Goal: Task Accomplishment & Management: Manage account settings

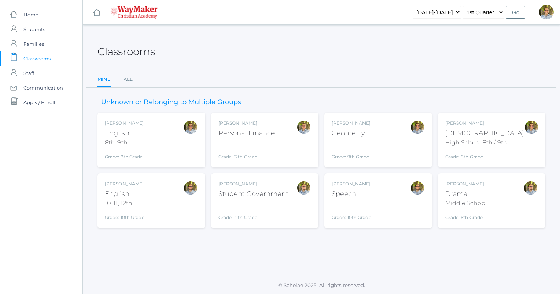
click at [170, 134] on div "Kylen Braileanu English 8th, 9th Grade: 8th Grade 08ENGLISH" at bounding box center [151, 140] width 93 height 40
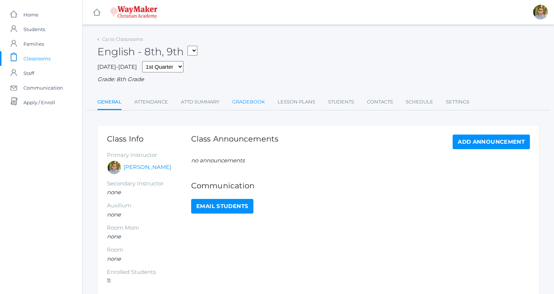
click at [244, 107] on link "Gradebook" at bounding box center [248, 102] width 33 height 15
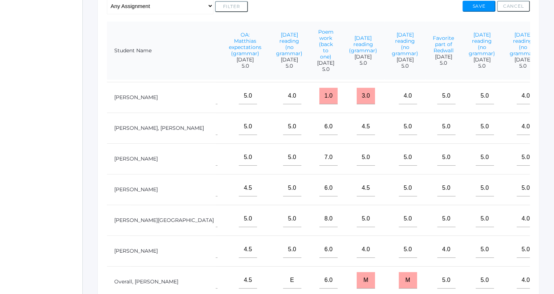
scroll to position [29, 270]
click at [553, 162] on input "M" at bounding box center [562, 157] width 18 height 16
type input "12"
click at [481, 4] on button "Save" at bounding box center [479, 6] width 33 height 11
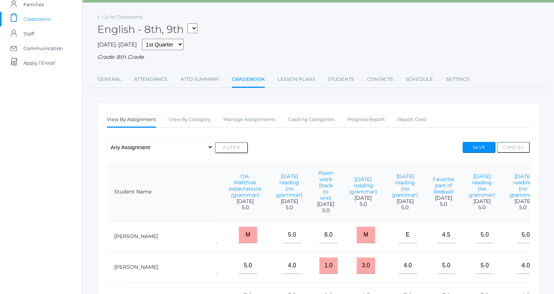
scroll to position [13, 0]
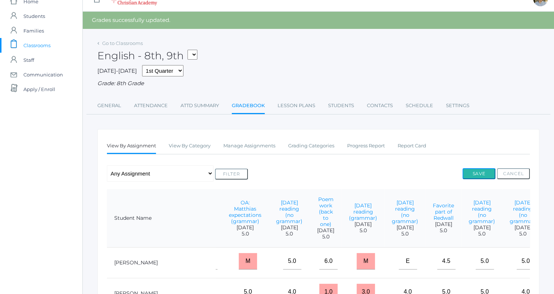
click at [491, 170] on button "Save" at bounding box center [479, 173] width 33 height 11
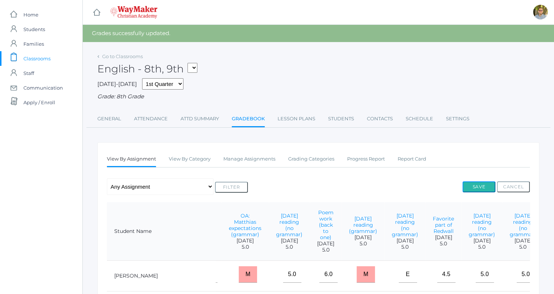
click at [474, 185] on button "Save" at bounding box center [479, 187] width 33 height 11
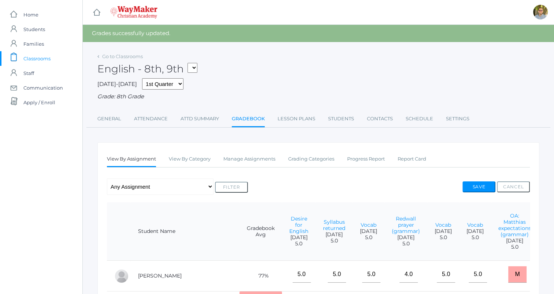
click at [39, 58] on span "Classrooms" at bounding box center [36, 58] width 27 height 15
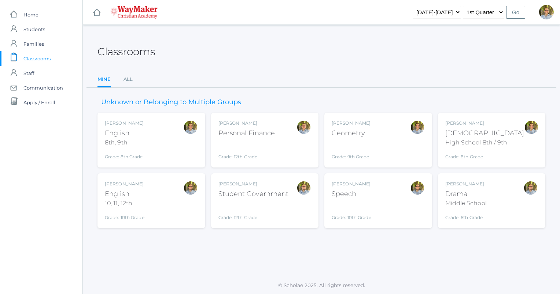
click at [156, 203] on div "Kylen Braileanu English 10, 11, 12th Grade: 10th Grade HSENGLISH" at bounding box center [151, 201] width 93 height 40
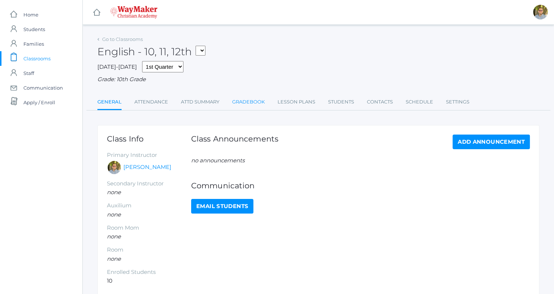
click at [243, 107] on link "Gradebook" at bounding box center [248, 102] width 33 height 15
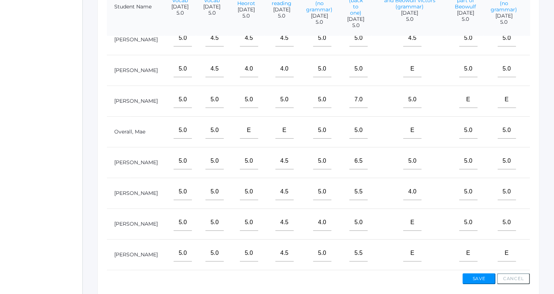
scroll to position [211, 0]
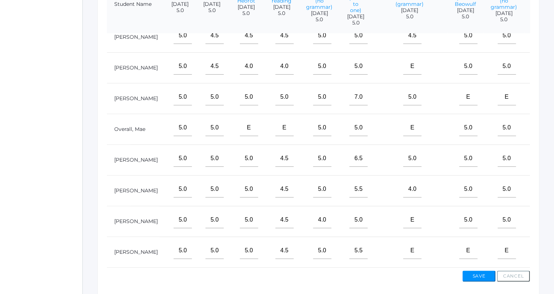
click at [534, 125] on input "M" at bounding box center [543, 128] width 18 height 16
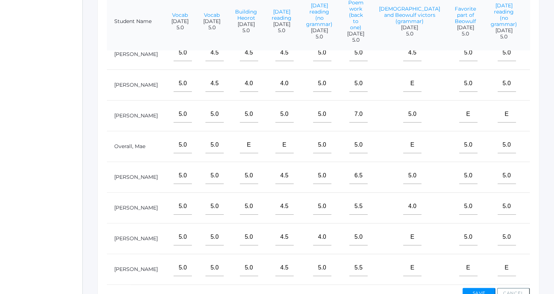
scroll to position [199, 0]
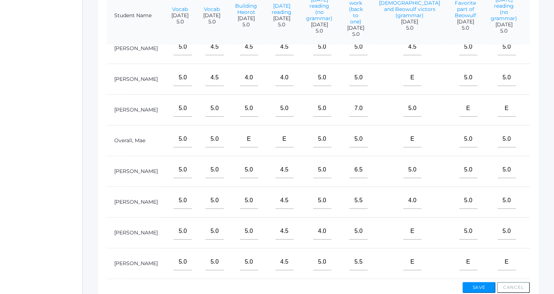
type input "8"
click at [534, 227] on input "M" at bounding box center [543, 231] width 18 height 16
type input "6"
click at [485, 288] on button "Save" at bounding box center [479, 287] width 33 height 11
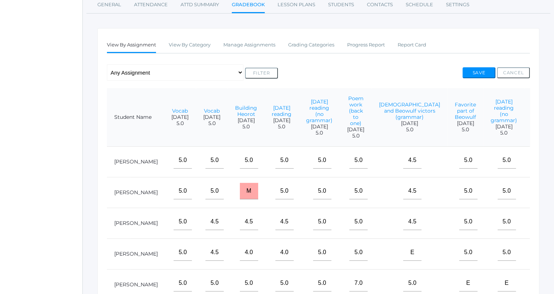
scroll to position [102, 0]
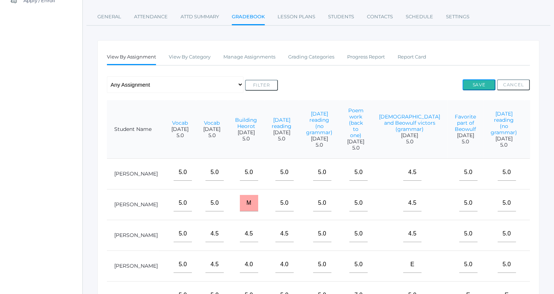
click at [482, 86] on button "Save" at bounding box center [479, 84] width 33 height 11
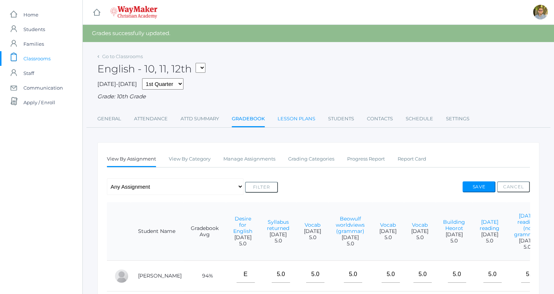
click at [297, 125] on link "Lesson Plans" at bounding box center [297, 119] width 38 height 15
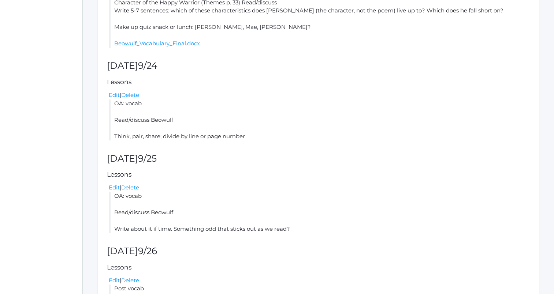
scroll to position [246, 0]
click at [111, 94] on link "Edit" at bounding box center [114, 95] width 11 height 7
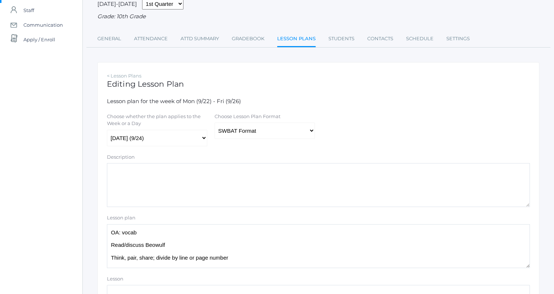
scroll to position [66, 0]
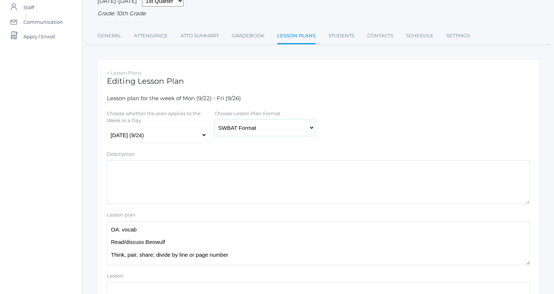
click at [304, 133] on select "Traditional Format SWBAT Format" at bounding box center [265, 128] width 100 height 16
select select "legacy"
click at [215, 120] on select "Traditional Format SWBAT Format" at bounding box center [265, 128] width 100 height 16
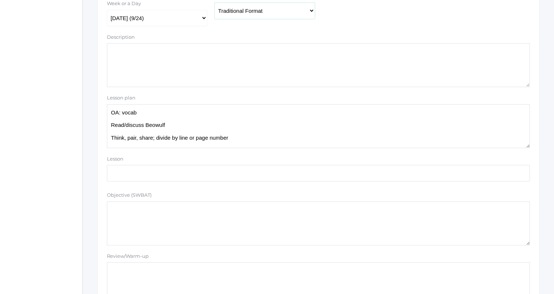
scroll to position [186, 0]
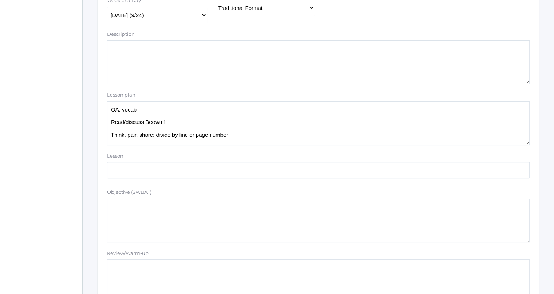
click at [187, 108] on textarea "OA: vocab Read/discuss Beowulf Think, pair, share; divide by line or page number" at bounding box center [318, 123] width 423 height 44
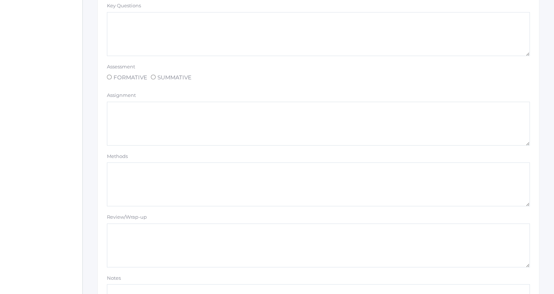
scroll to position [619, 0]
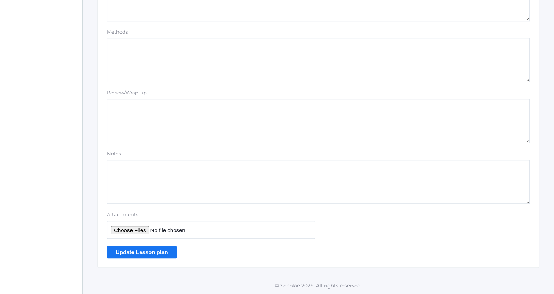
type textarea "OA: vocab Pass back quizzes Brody take yours at lunch Read/discuss Beowulf Thin…"
click at [148, 253] on input "Update Lesson plan" at bounding box center [142, 252] width 70 height 12
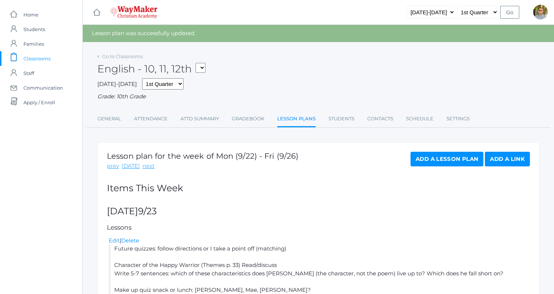
click at [47, 56] on span "Classrooms" at bounding box center [36, 58] width 27 height 15
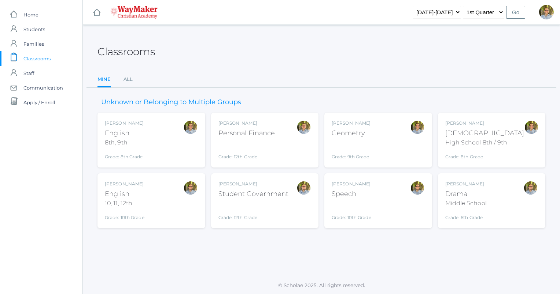
click at [153, 141] on div "[PERSON_NAME] [DEMOGRAPHIC_DATA] 8th, 9th Grade: 8th Grade 08ENGLISH" at bounding box center [151, 140] width 93 height 40
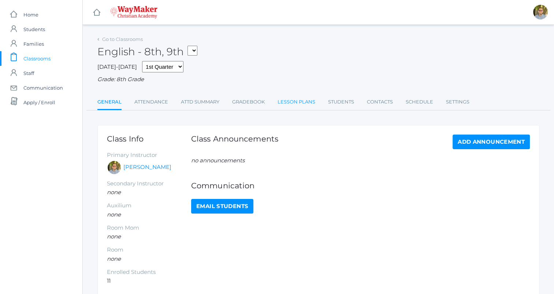
click at [287, 101] on link "Lesson Plans" at bounding box center [297, 102] width 38 height 15
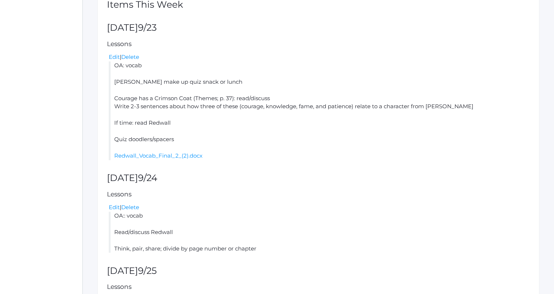
scroll to position [167, 0]
click at [114, 208] on link "Edit" at bounding box center [114, 207] width 11 height 7
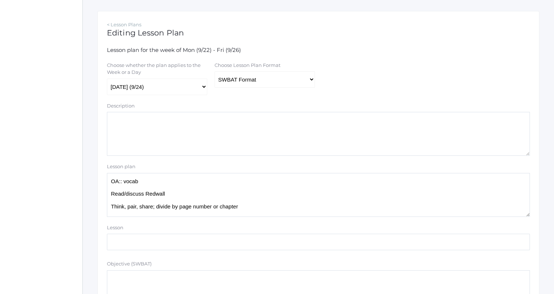
scroll to position [193, 0]
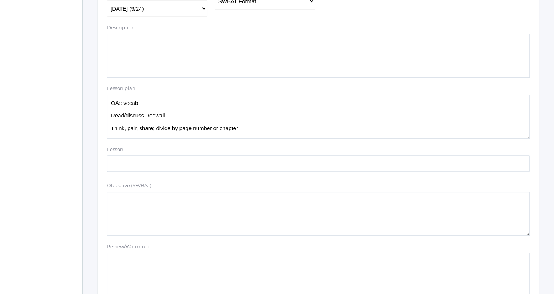
click at [196, 101] on textarea "OA:: vocab Read/discuss Redwall Think, pair, share; divide by page number or ch…" at bounding box center [318, 117] width 423 height 44
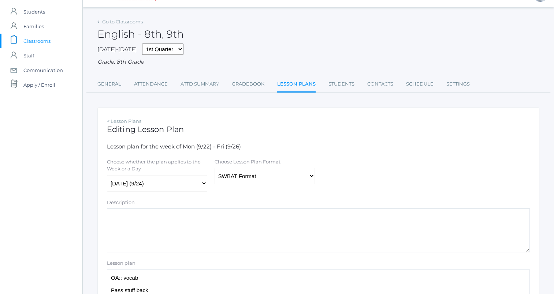
scroll to position [0, 0]
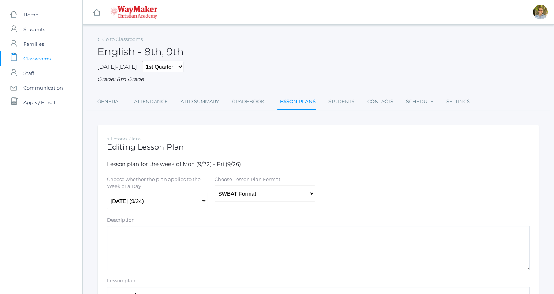
type textarea "OA:: vocab Pass stuff back Read/discuss Redwall Think, pair, share; divide by p…"
click at [245, 190] on select "Traditional Format SWBAT Format" at bounding box center [265, 194] width 100 height 16
select select "legacy"
click at [215, 186] on select "Traditional Format SWBAT Format" at bounding box center [265, 194] width 100 height 16
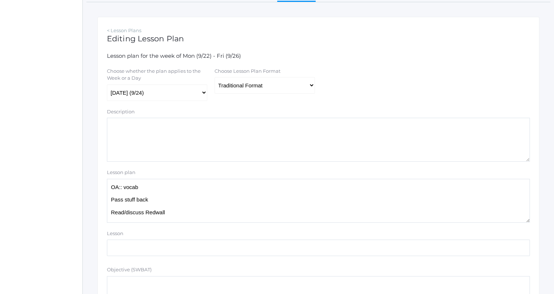
drag, startPoint x: 395, startPoint y: 180, endPoint x: 367, endPoint y: 36, distance: 146.7
click at [367, 36] on h1 "Editing Lesson Plan" at bounding box center [318, 38] width 423 height 8
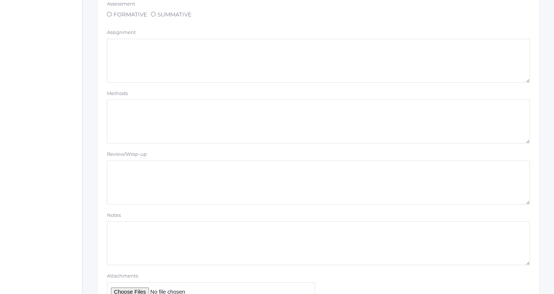
scroll to position [619, 0]
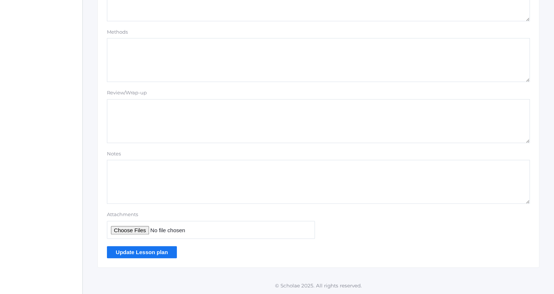
click at [141, 251] on input "Update Lesson plan" at bounding box center [142, 252] width 70 height 12
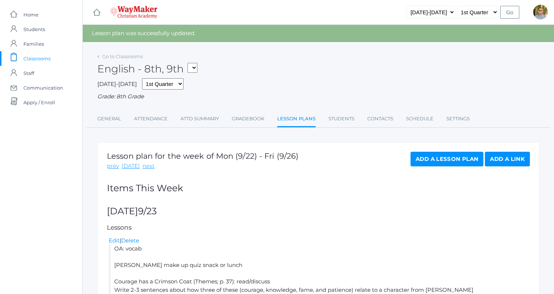
click at [55, 59] on link "icons/clipboard/plain Created with Sketch. Classrooms" at bounding box center [41, 58] width 82 height 15
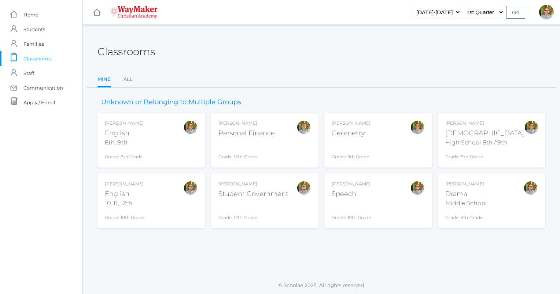
click at [182, 201] on div "[PERSON_NAME] English 10, 11, 12th Grade: 10th Grade HSENGLISH" at bounding box center [151, 201] width 93 height 40
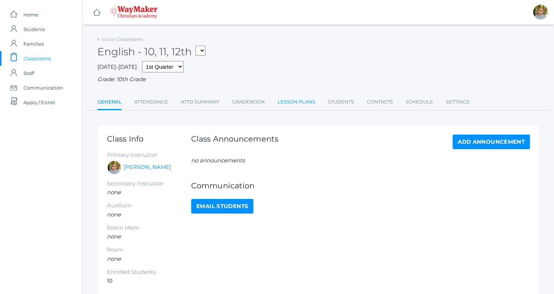
click at [305, 100] on link "Lesson Plans" at bounding box center [297, 102] width 38 height 15
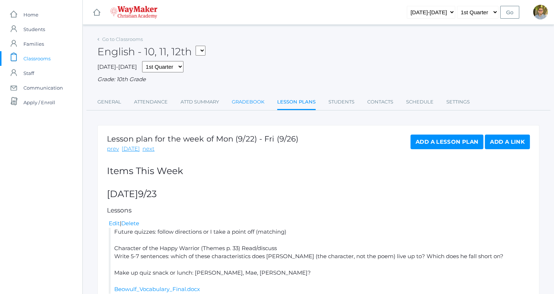
click at [247, 100] on link "Gradebook" at bounding box center [248, 102] width 33 height 15
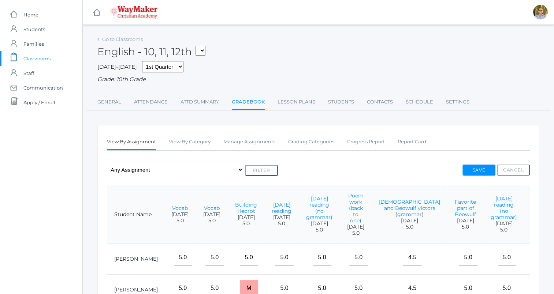
click at [42, 53] on span "Classrooms" at bounding box center [36, 58] width 27 height 15
